Goal: Navigation & Orientation: Find specific page/section

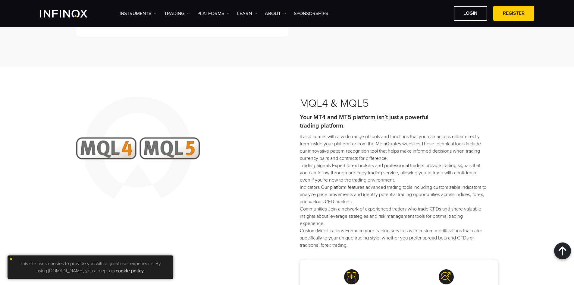
scroll to position [452, 0]
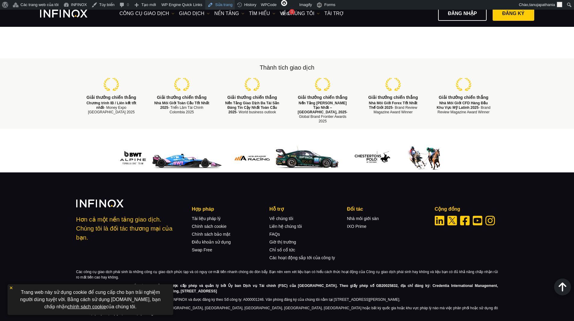
scroll to position [774, 0]
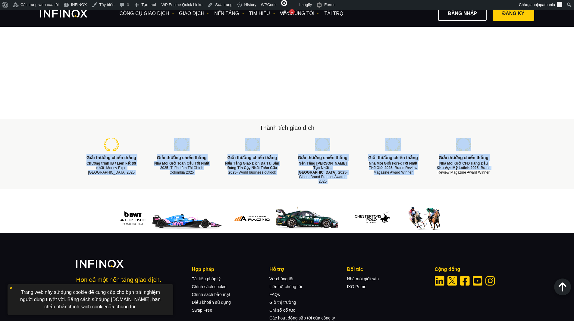
drag, startPoint x: 85, startPoint y: 147, endPoint x: 499, endPoint y: 163, distance: 414.0
click at [498, 163] on ul "Giải thưởng chiến thắng Chương trình IB / Liên kết tốt nhất - Money Expo Mexico…" at bounding box center [287, 161] width 422 height 46
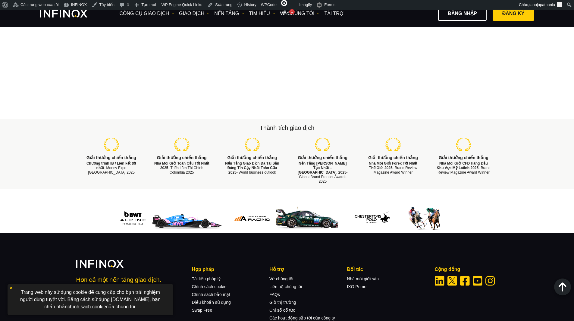
click at [515, 163] on div "Thành tích giao dịch Giải thưởng chiến thắng Chương trình IB / Liên kết tốt nhấ…" at bounding box center [287, 154] width 574 height 70
